Goal: Check status: Check status

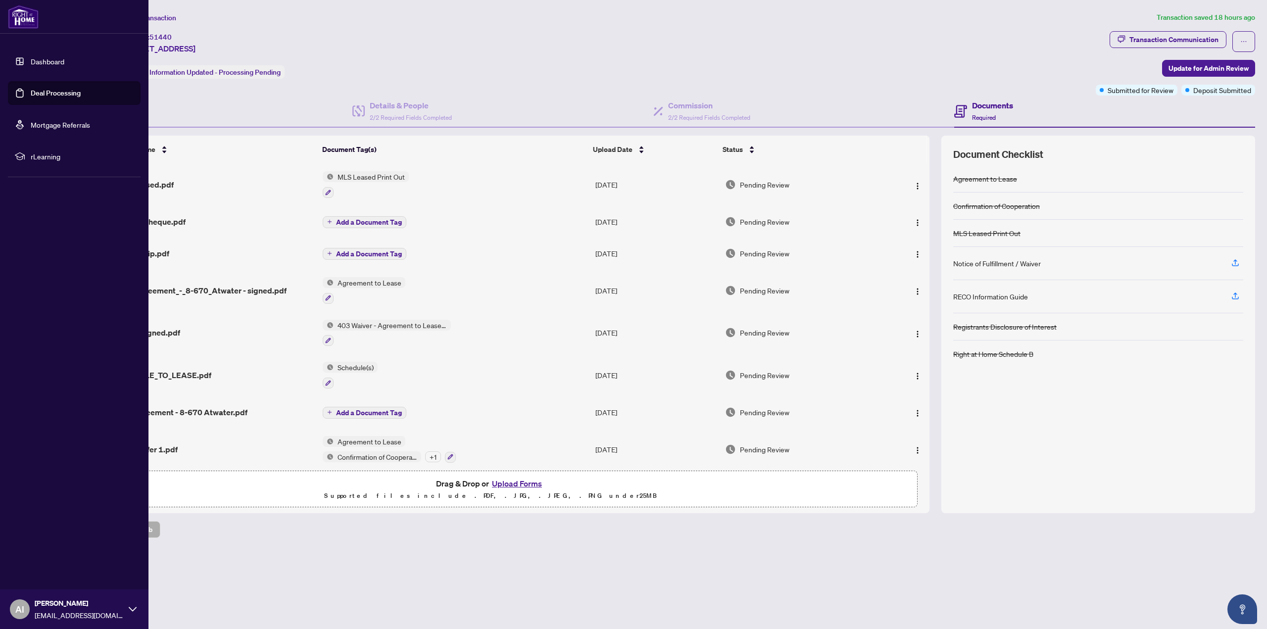
click at [52, 89] on link "Deal Processing" at bounding box center [56, 93] width 50 height 9
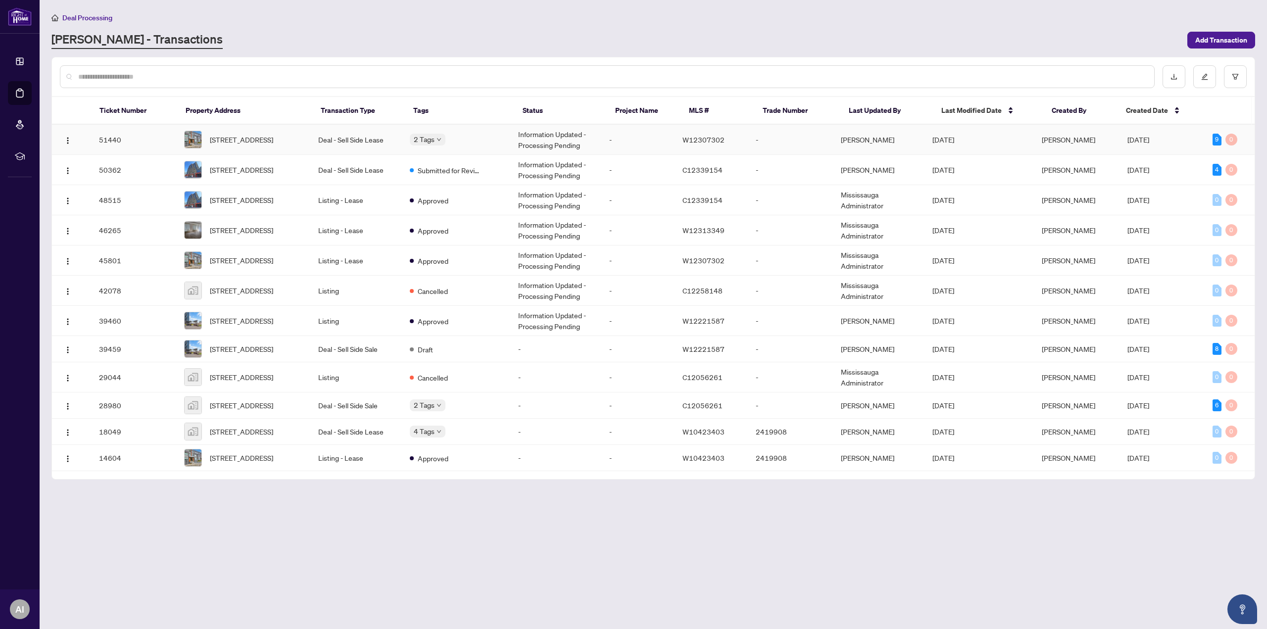
click at [547, 133] on td "Information Updated - Processing Pending" at bounding box center [556, 140] width 92 height 30
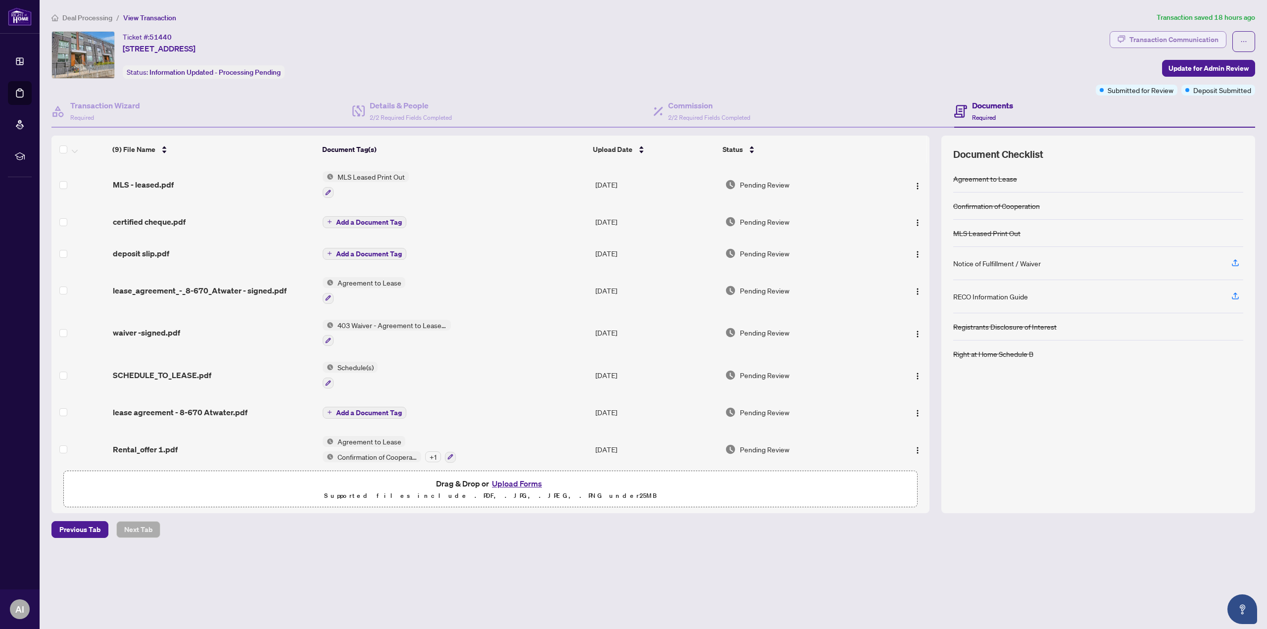
click at [1180, 37] on div "Transaction Communication" at bounding box center [1174, 40] width 89 height 16
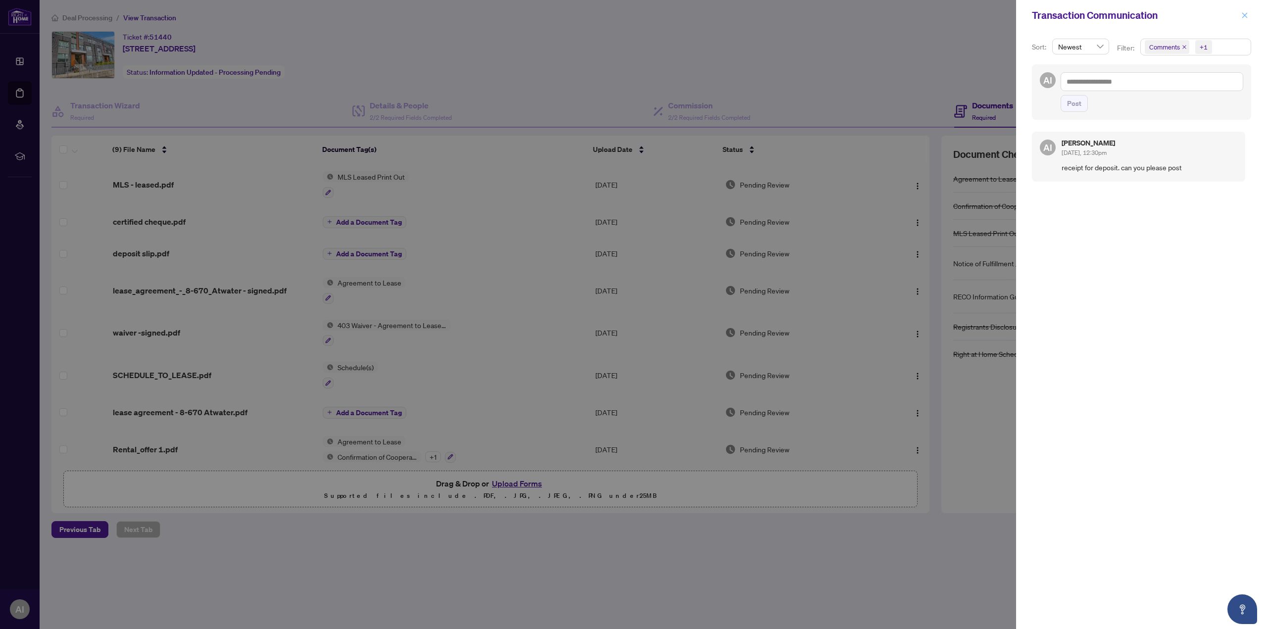
click at [1247, 16] on icon "close" at bounding box center [1244, 15] width 7 height 7
